Goal: Browse casually

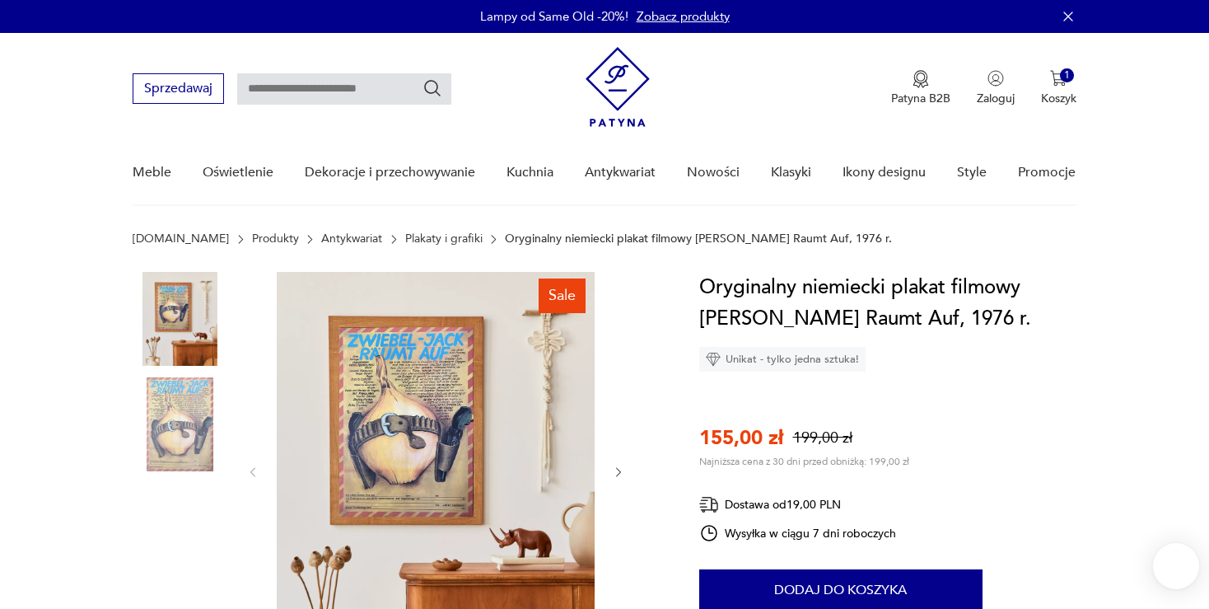
click at [405, 399] on img at bounding box center [436, 471] width 318 height 398
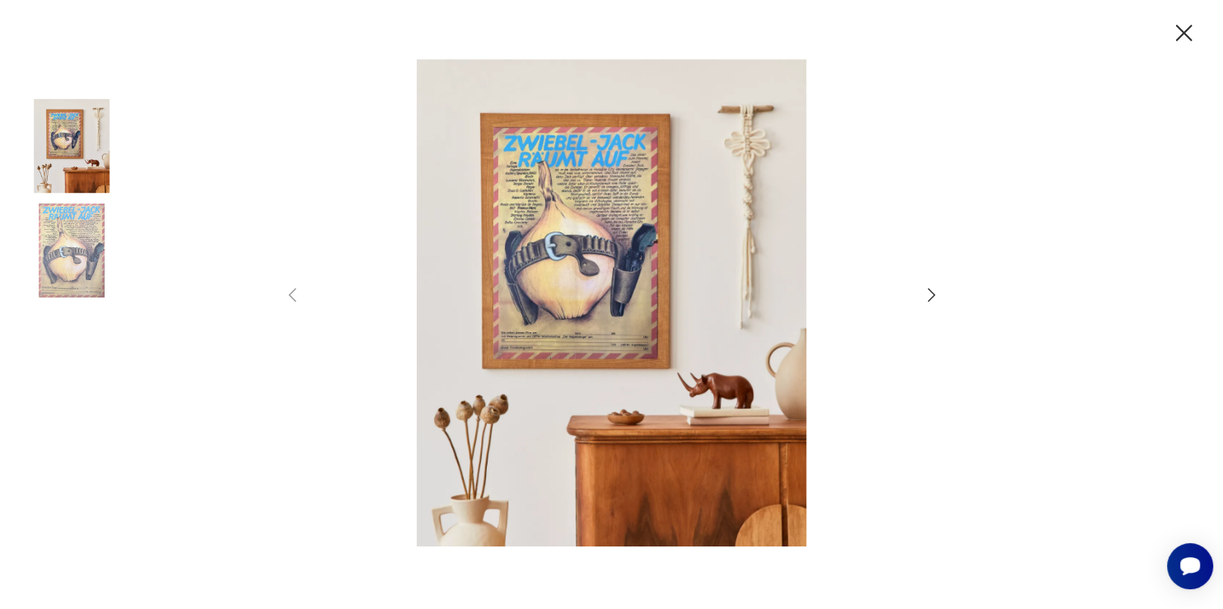
click at [928, 292] on icon "button" at bounding box center [932, 295] width 20 height 20
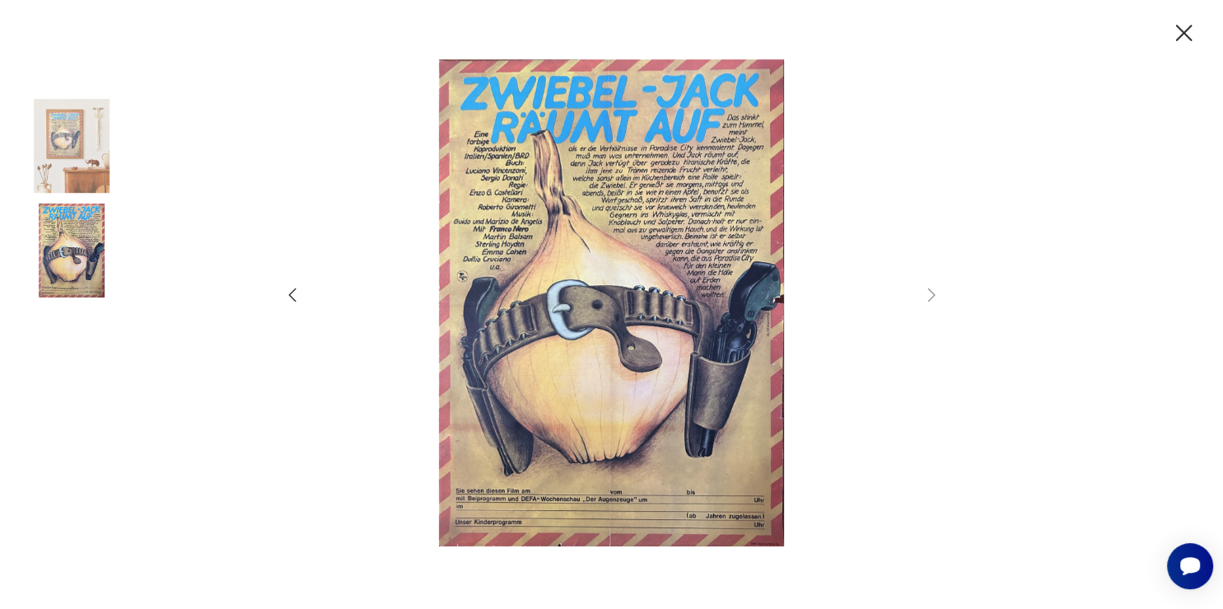
click at [1181, 38] on icon "button" at bounding box center [1184, 33] width 29 height 29
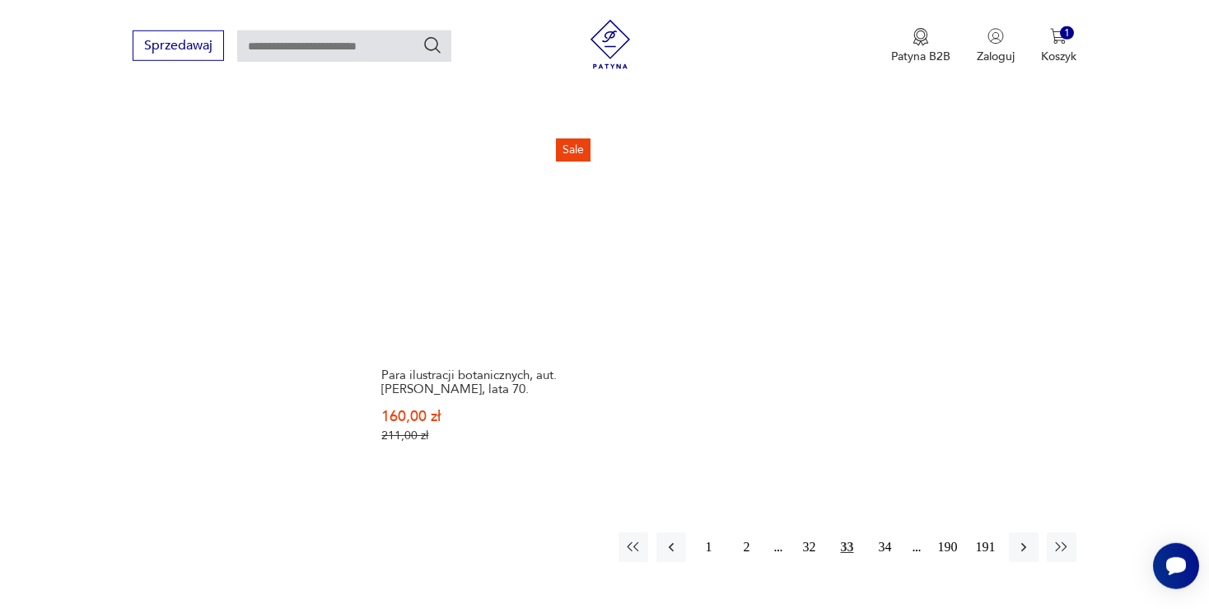
scroll to position [2245, 0]
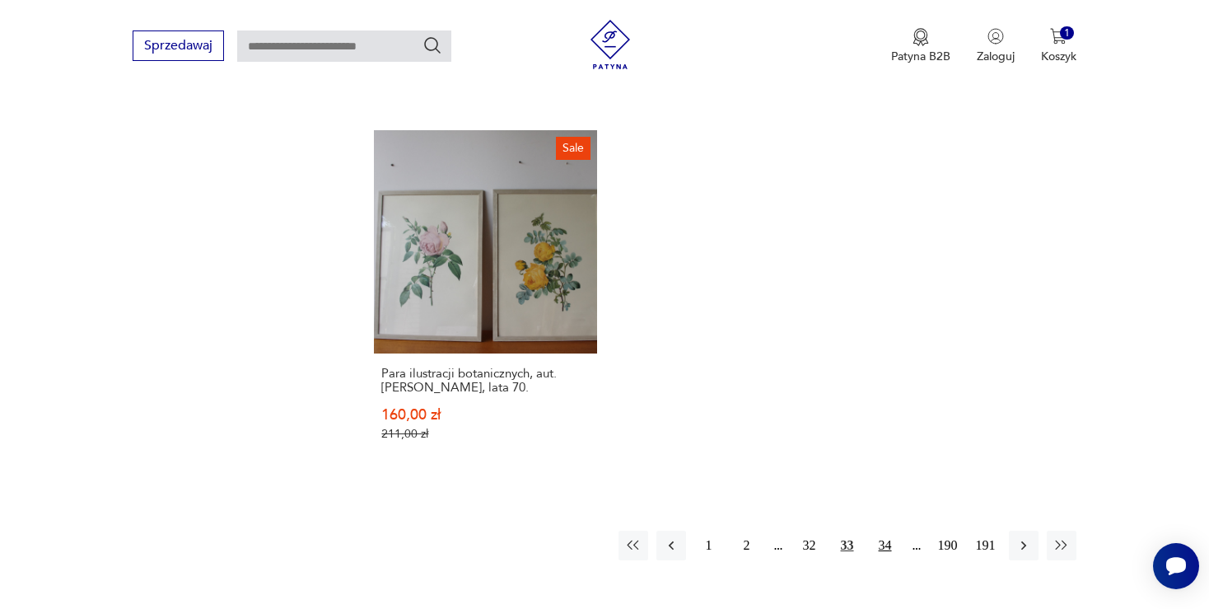
click at [886, 531] on button "34" at bounding box center [886, 546] width 30 height 30
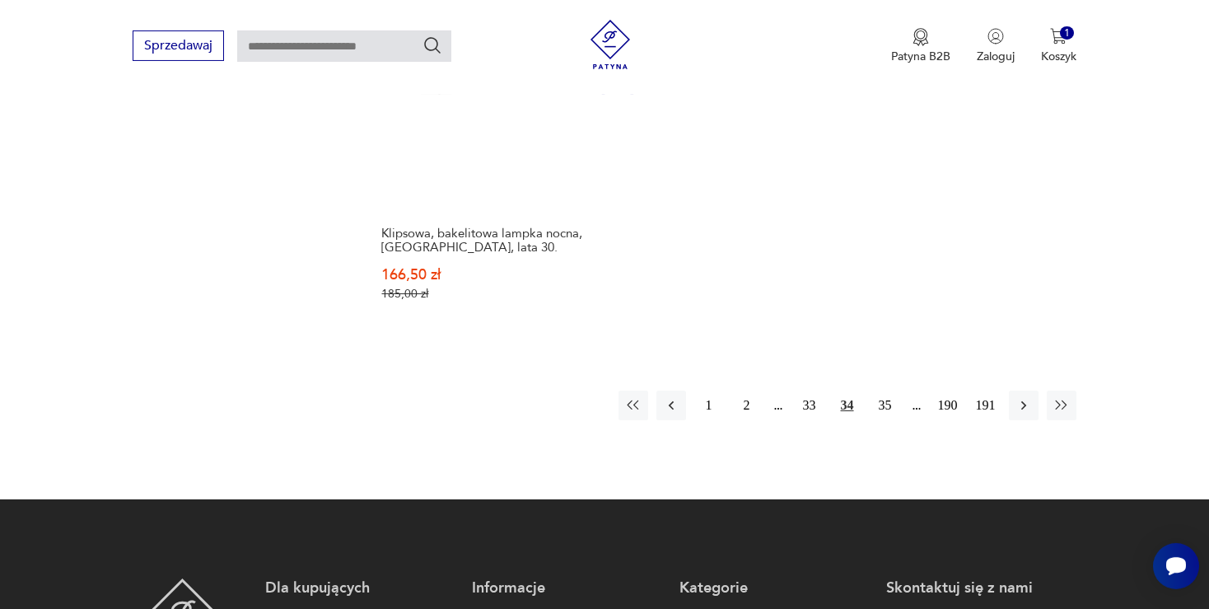
scroll to position [2430, 0]
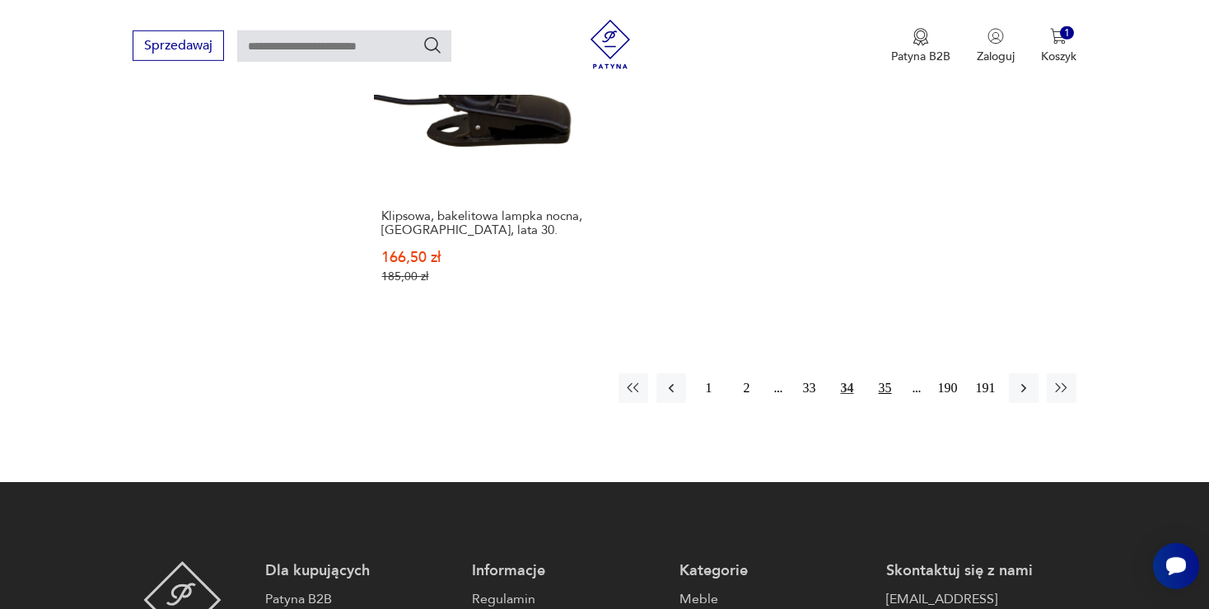
click at [882, 373] on button "35" at bounding box center [886, 388] width 30 height 30
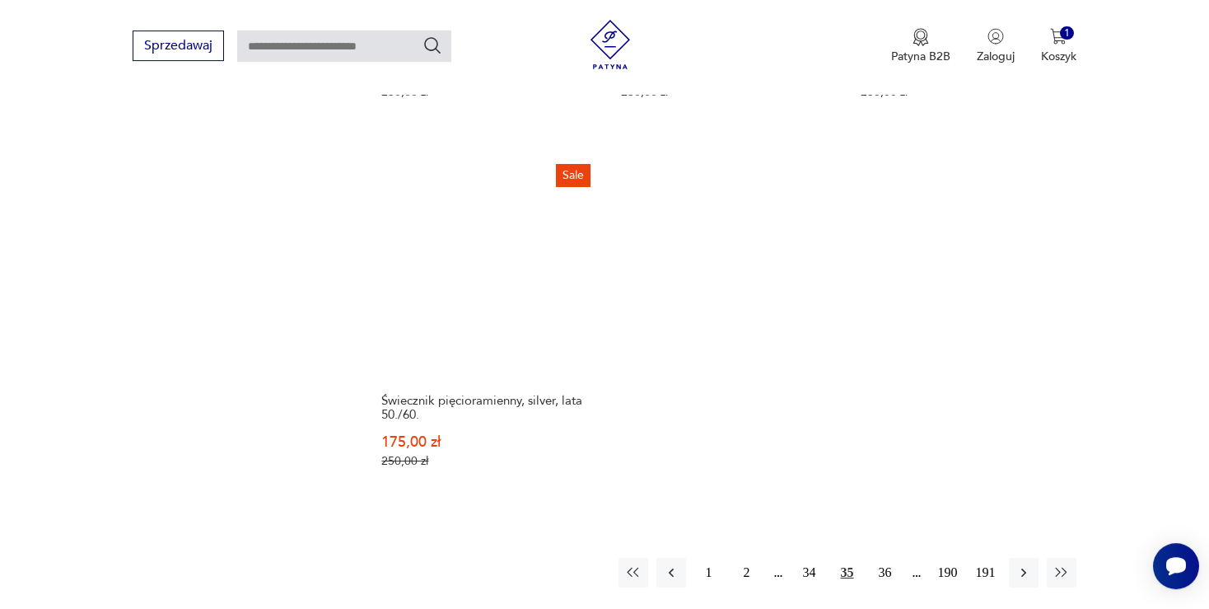
scroll to position [2293, 0]
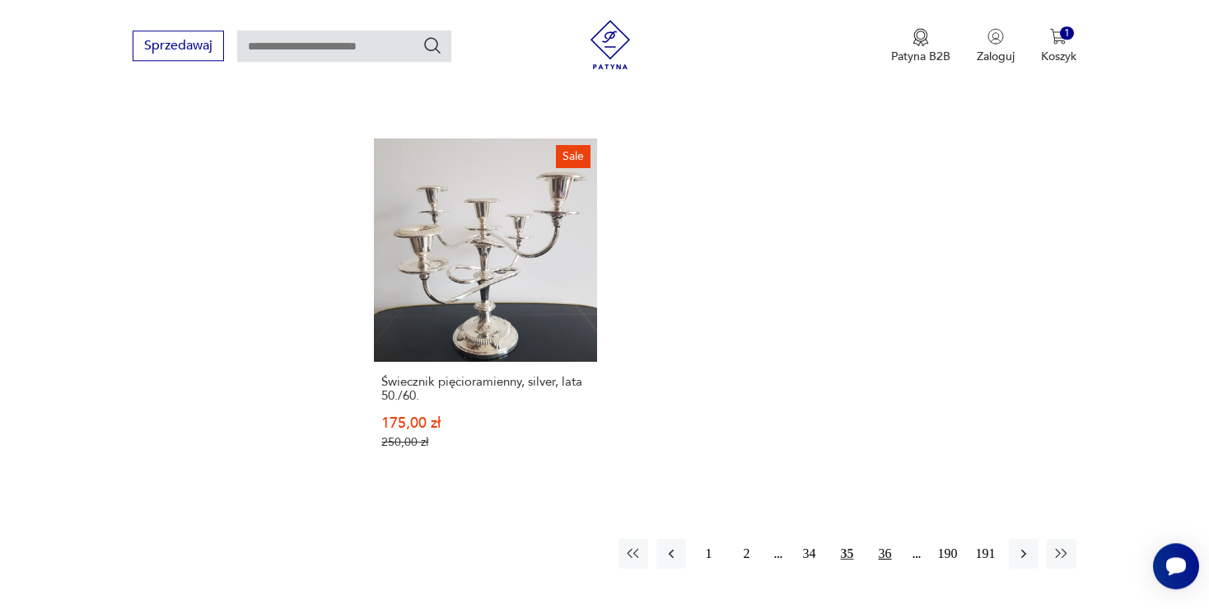
click at [885, 539] on button "36" at bounding box center [886, 554] width 30 height 30
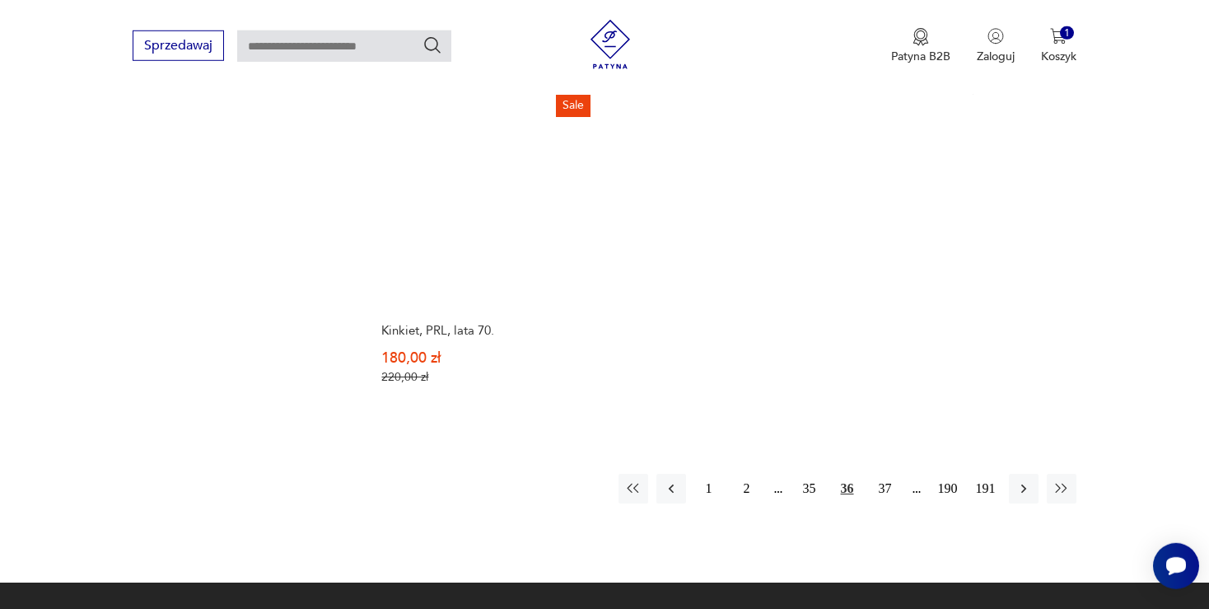
scroll to position [2348, 0]
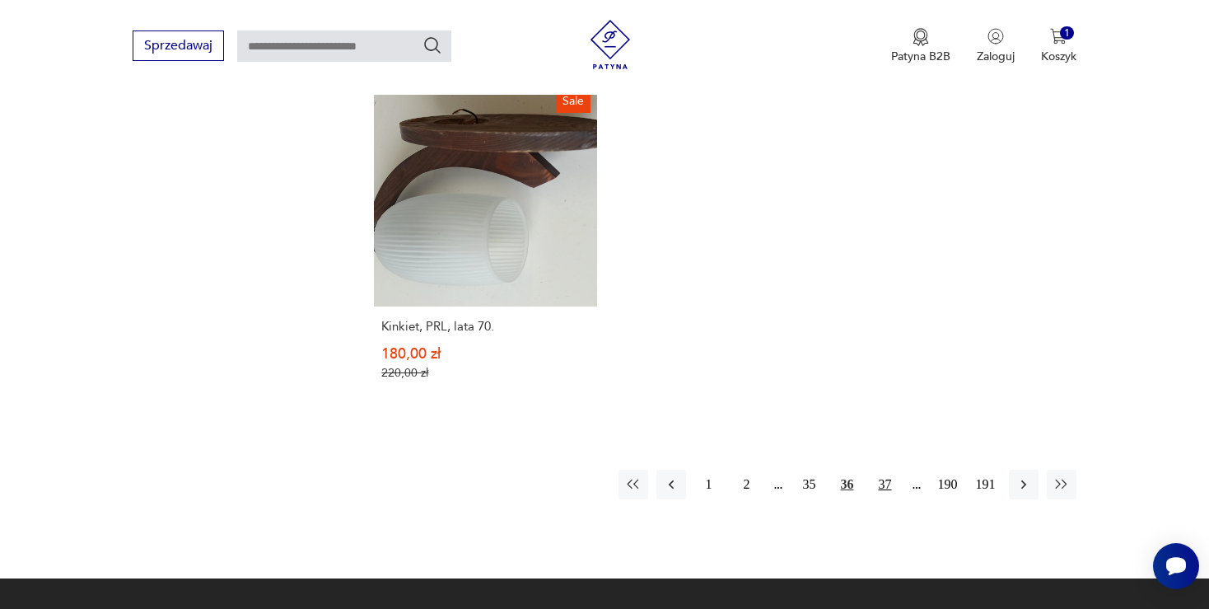
click at [880, 470] on button "37" at bounding box center [886, 485] width 30 height 30
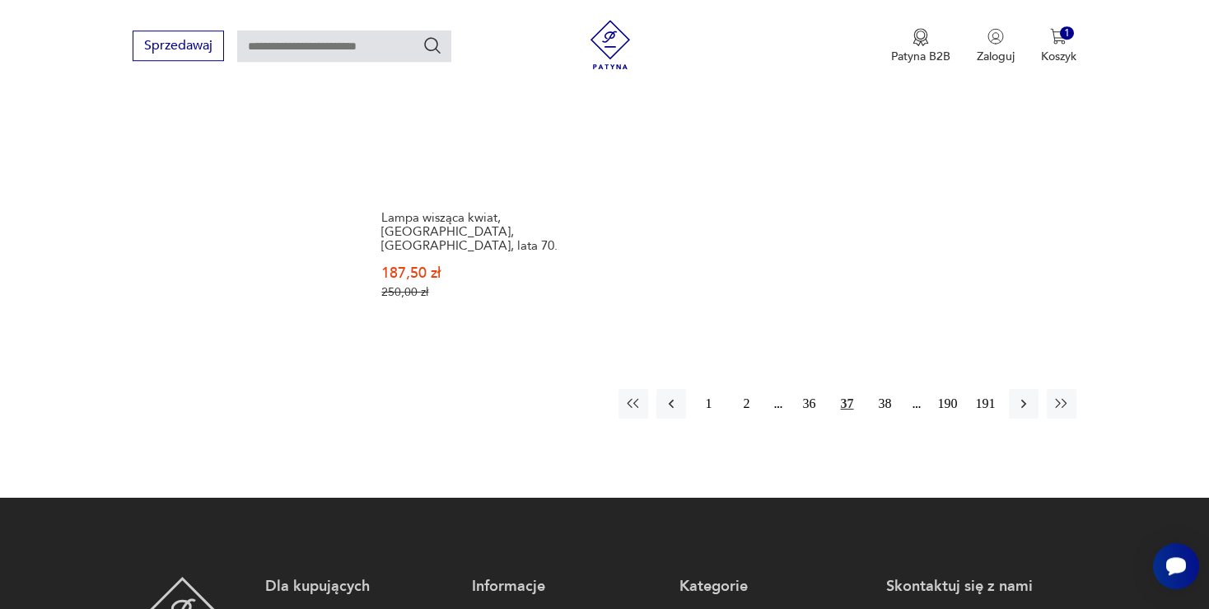
scroll to position [2461, 0]
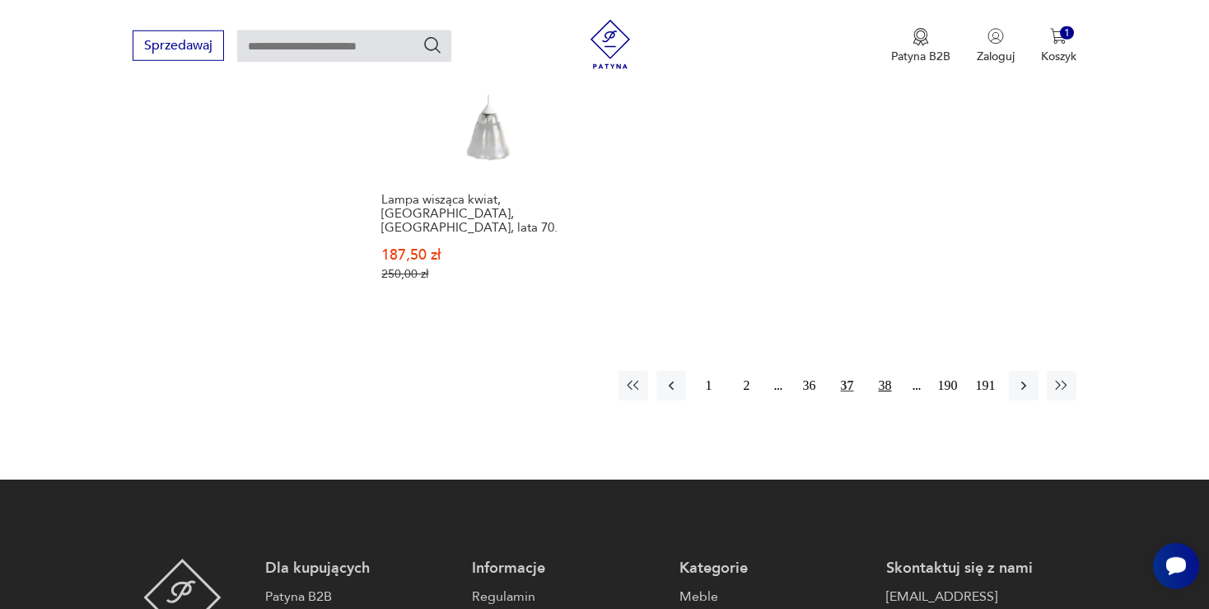
click at [882, 371] on button "38" at bounding box center [886, 386] width 30 height 30
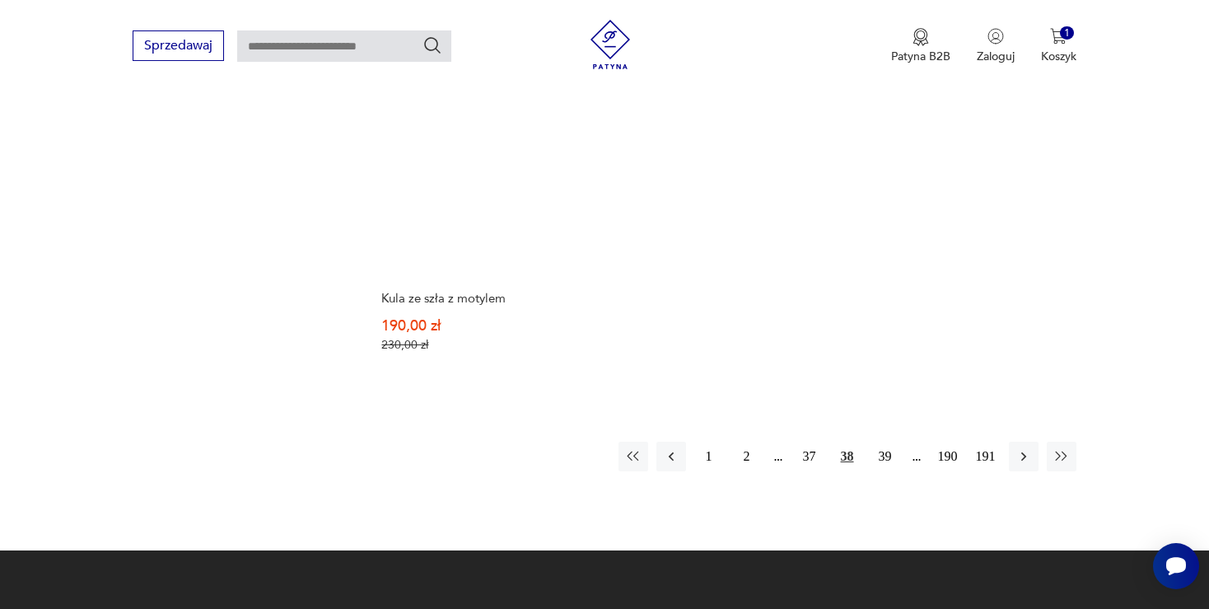
scroll to position [2396, 0]
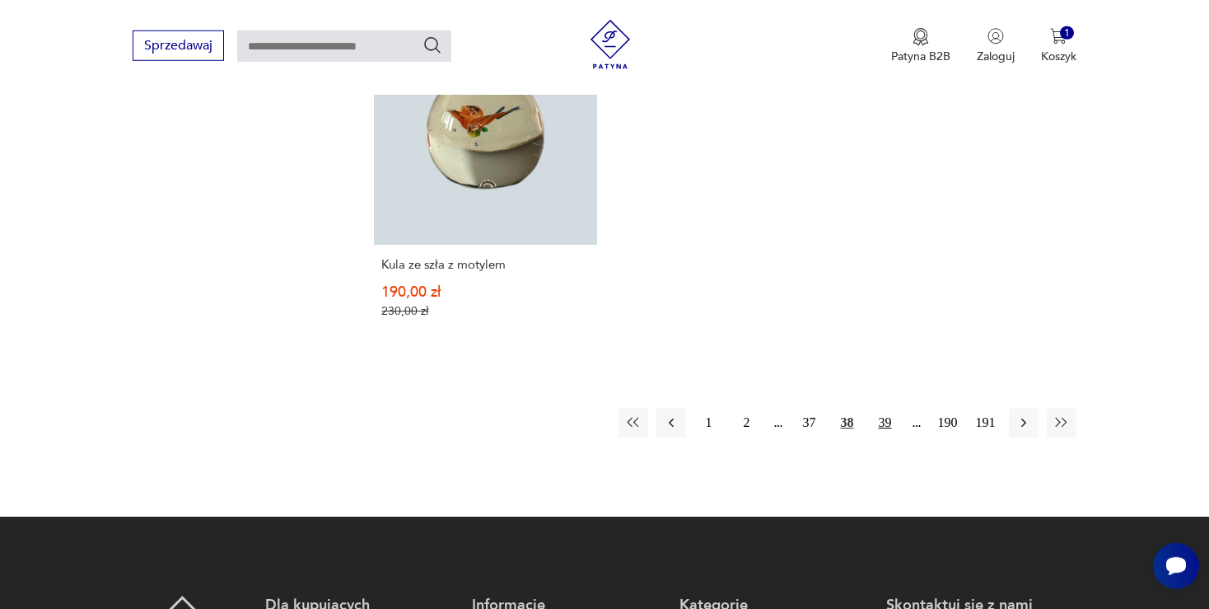
click at [887, 408] on button "39" at bounding box center [886, 423] width 30 height 30
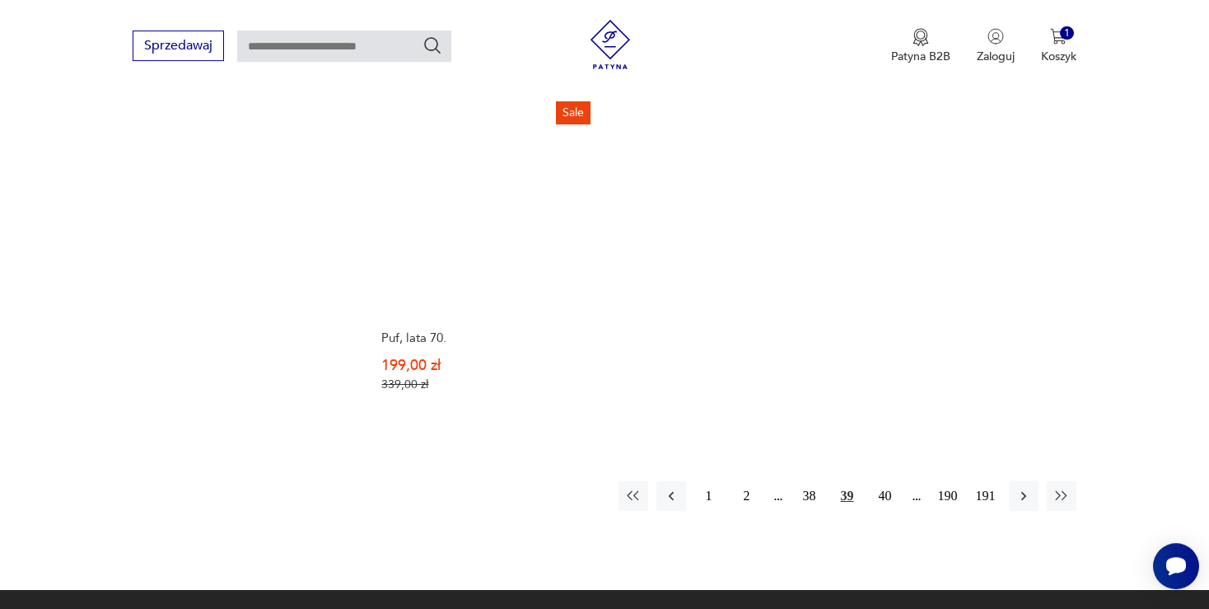
scroll to position [2324, 0]
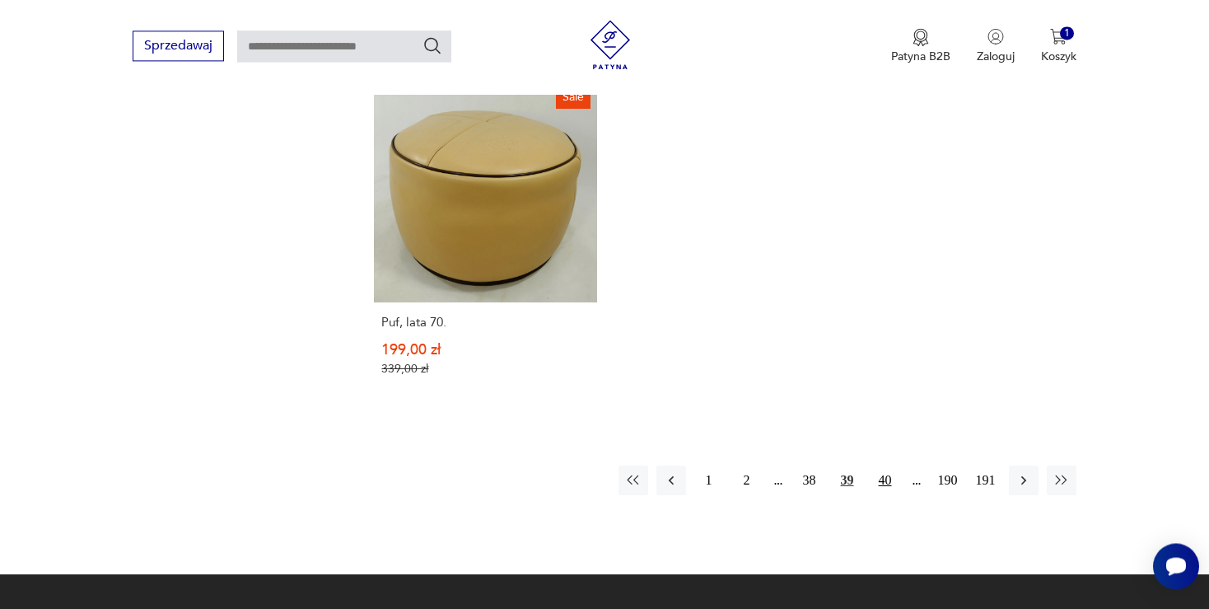
click at [885, 465] on button "40" at bounding box center [886, 480] width 30 height 30
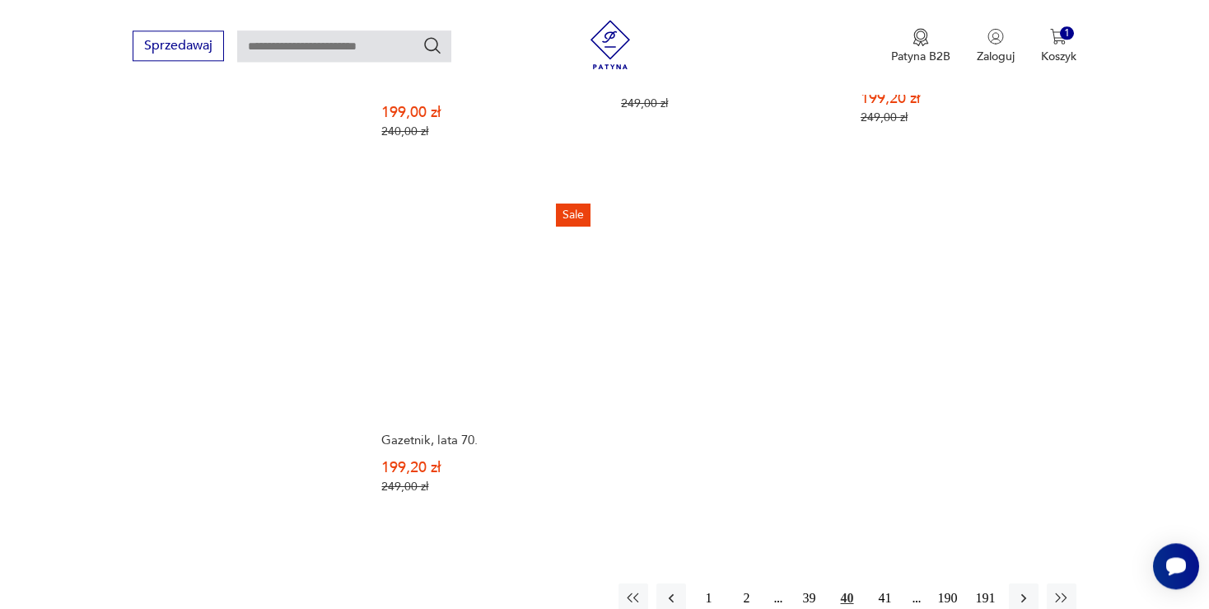
scroll to position [2304, 0]
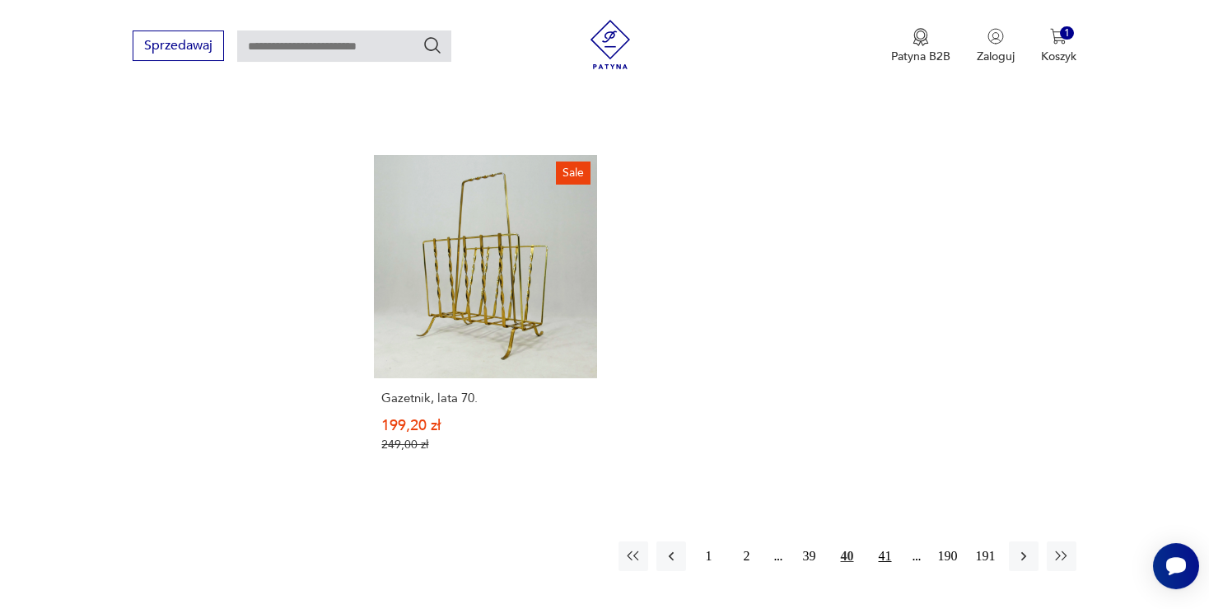
click at [891, 541] on button "41" at bounding box center [886, 556] width 30 height 30
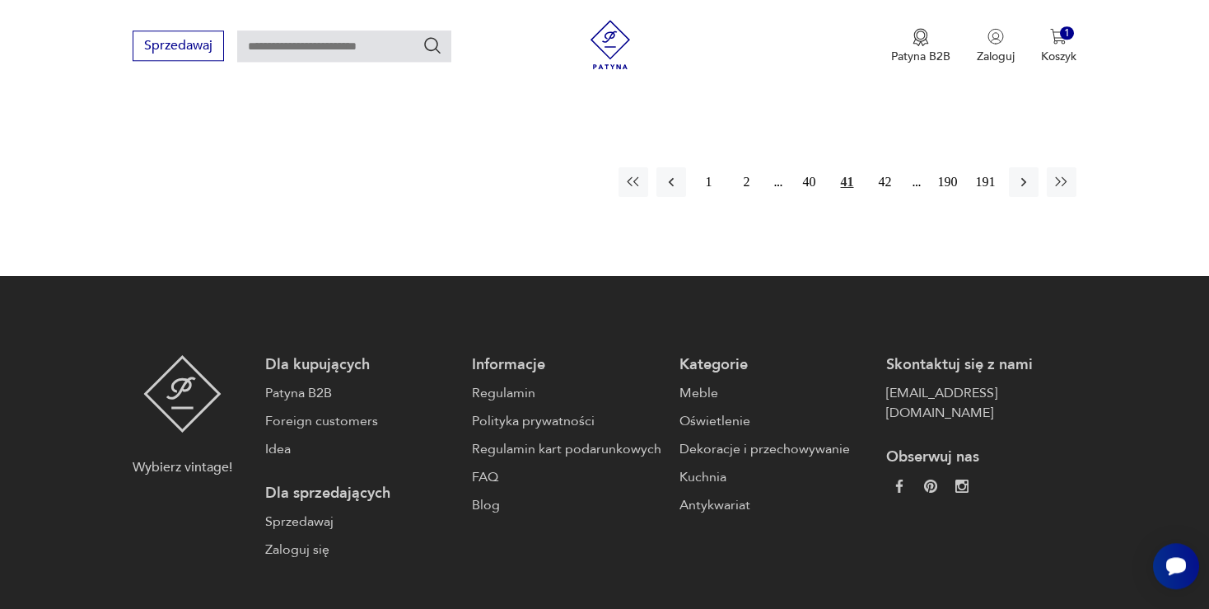
scroll to position [2660, 0]
